Goal: Register for event/course

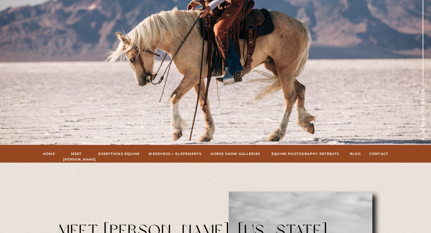
scroll to position [93, 0]
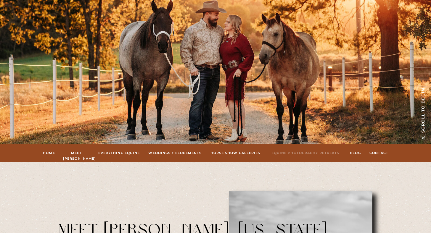
click at [299, 153] on nav "Equine Photography Retreats" at bounding box center [305, 152] width 72 height 5
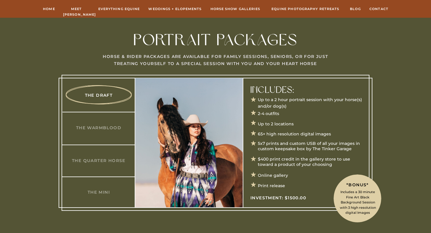
scroll to position [283, 0]
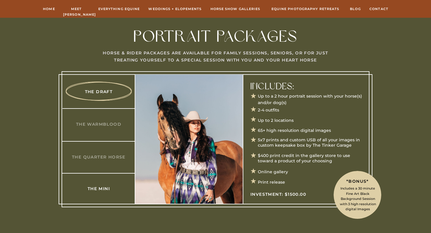
click at [92, 187] on h3 "The Mini" at bounding box center [98, 189] width 57 height 6
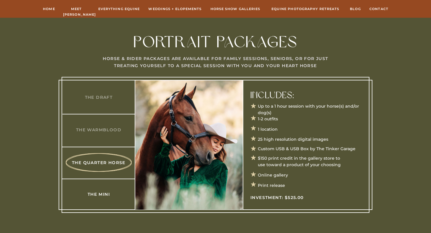
scroll to position [277, 0]
click at [95, 200] on div at bounding box center [216, 145] width 308 height 136
click at [98, 194] on h3 "The Mini" at bounding box center [98, 194] width 57 height 6
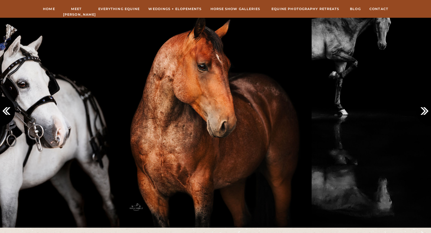
scroll to position [1263, 0]
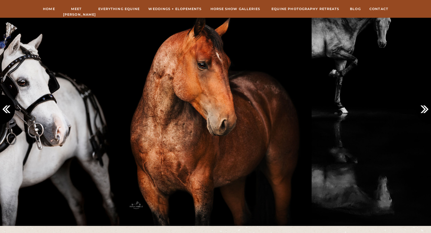
click at [425, 110] on icon at bounding box center [426, 109] width 10 height 10
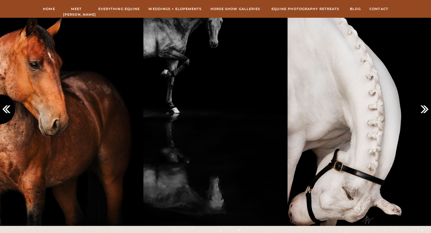
click at [425, 110] on icon at bounding box center [426, 109] width 10 height 10
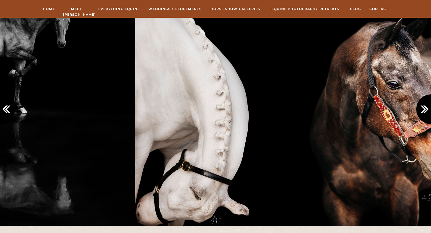
click at [425, 110] on icon at bounding box center [426, 109] width 10 height 10
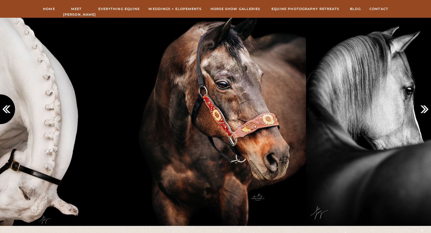
click at [425, 110] on icon at bounding box center [426, 109] width 10 height 10
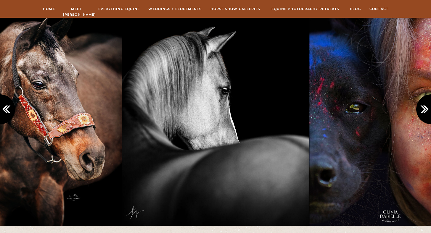
click at [425, 110] on icon at bounding box center [426, 109] width 10 height 10
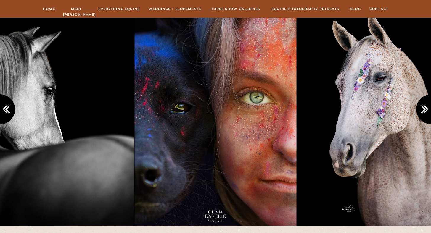
click at [425, 110] on icon at bounding box center [426, 109] width 10 height 10
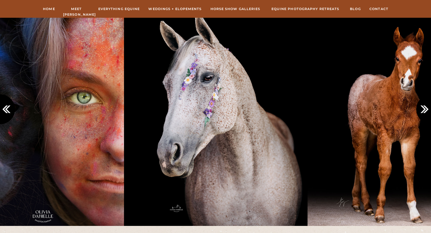
click at [425, 110] on icon at bounding box center [426, 109] width 10 height 10
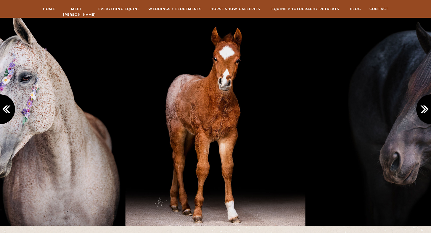
click at [425, 110] on icon at bounding box center [426, 109] width 10 height 10
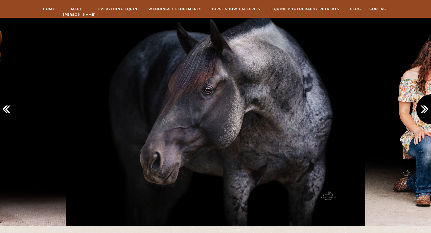
click at [425, 110] on icon at bounding box center [426, 109] width 10 height 10
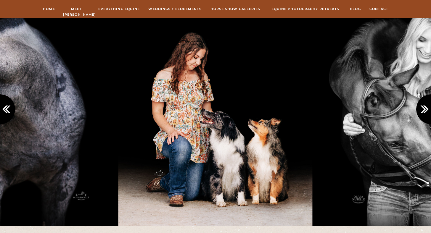
click at [425, 110] on icon at bounding box center [426, 109] width 10 height 10
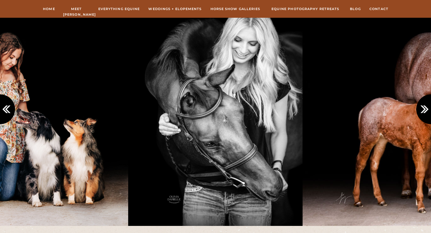
click at [425, 110] on icon at bounding box center [426, 109] width 10 height 10
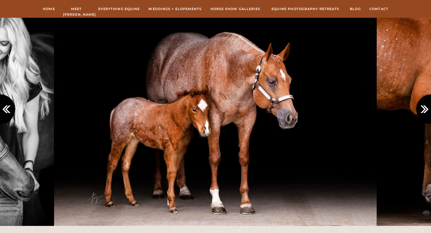
click at [425, 110] on icon at bounding box center [426, 109] width 10 height 10
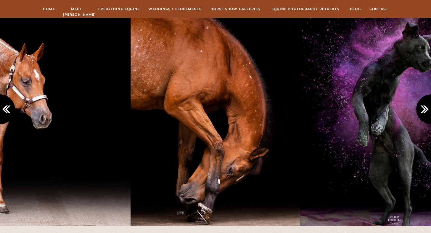
click at [425, 110] on icon at bounding box center [426, 109] width 10 height 10
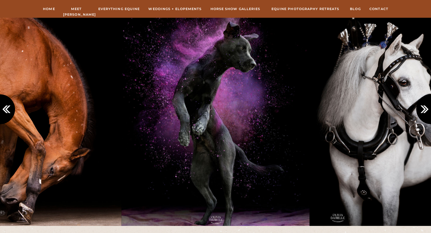
click at [425, 110] on icon at bounding box center [426, 109] width 10 height 10
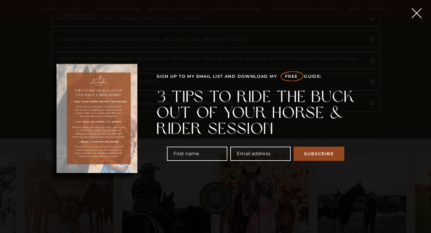
scroll to position [2646, 0]
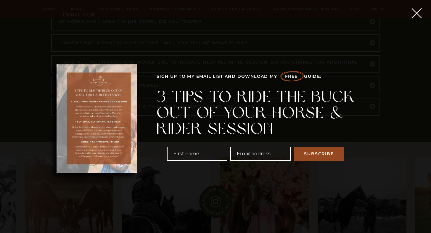
click at [418, 11] on icon at bounding box center [416, 12] width 17 height 17
